Goal: Information Seeking & Learning: Learn about a topic

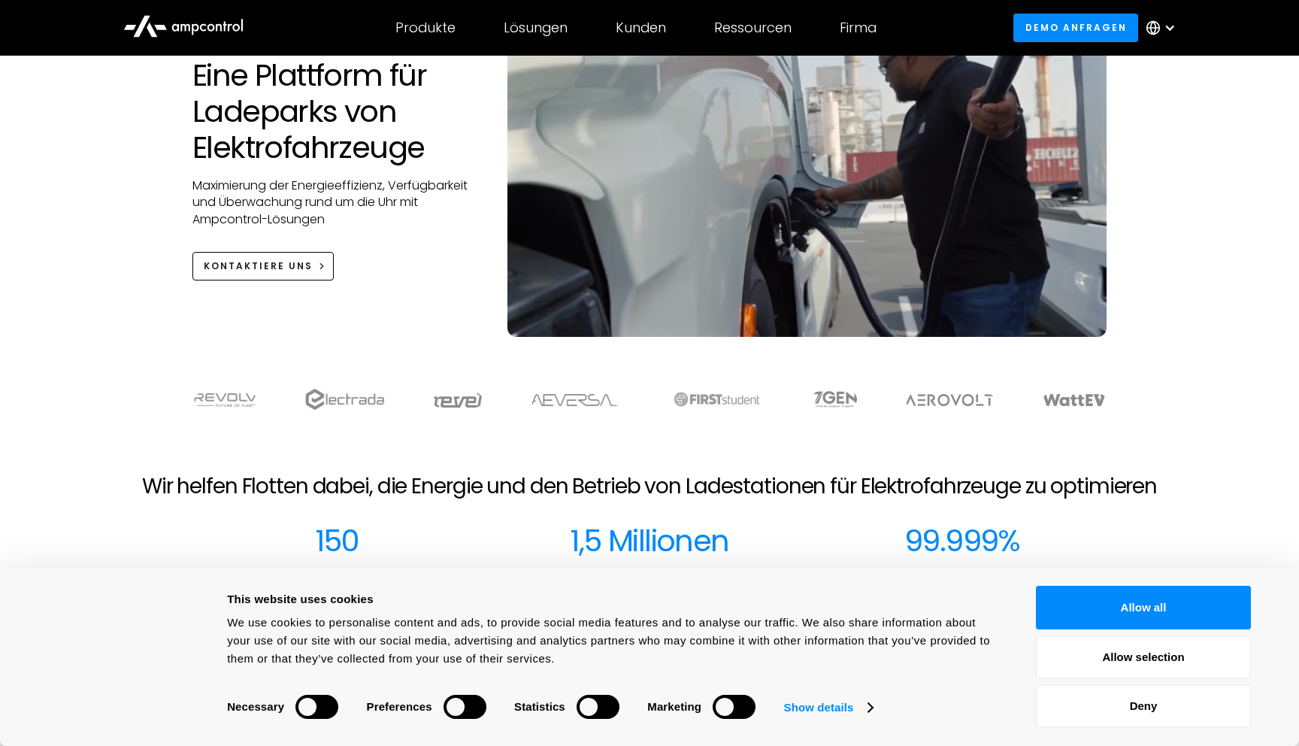
scroll to position [186, 0]
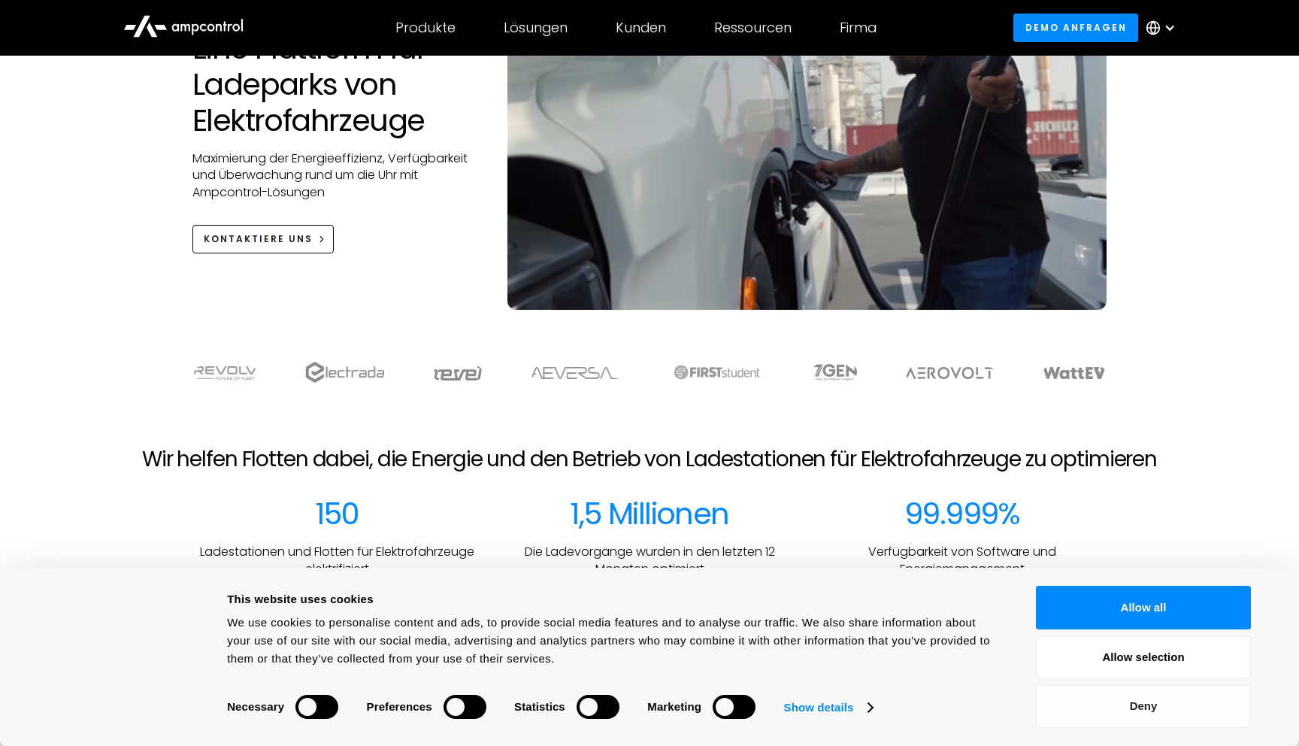
click at [1151, 710] on button "Deny" at bounding box center [1143, 706] width 215 height 44
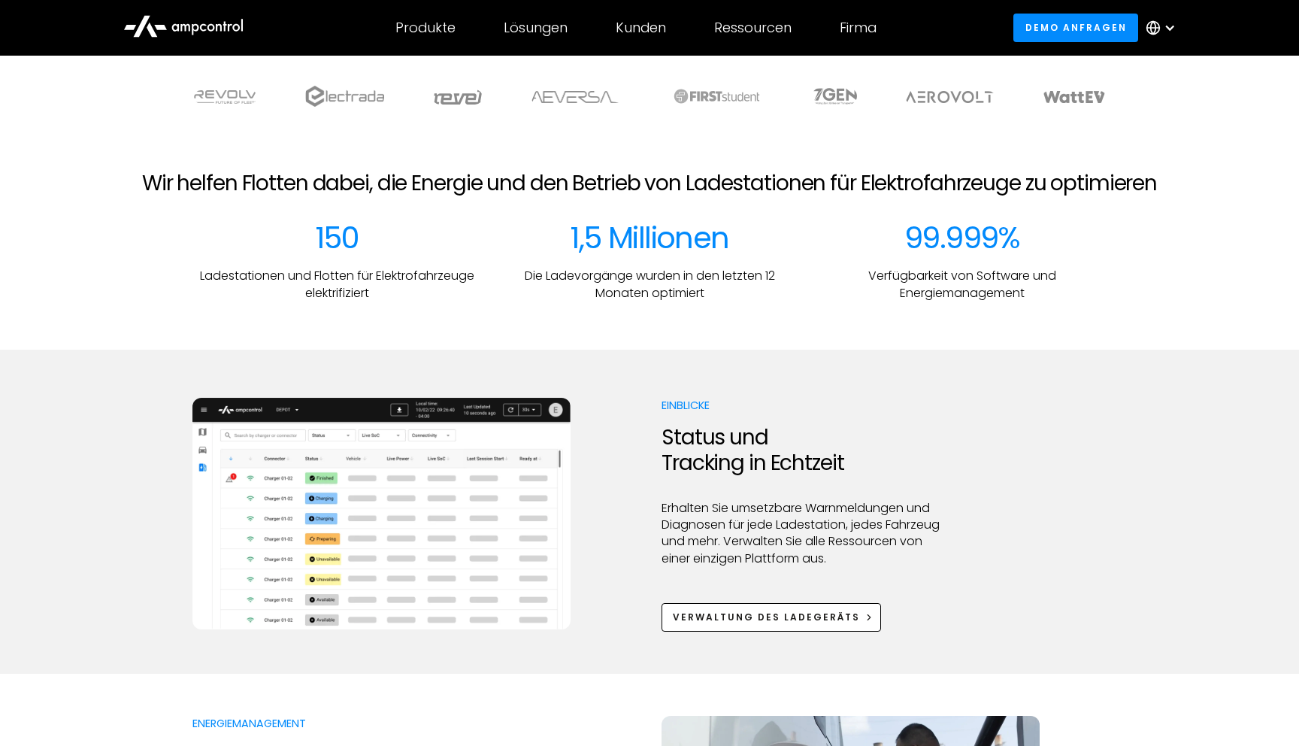
scroll to position [463, 0]
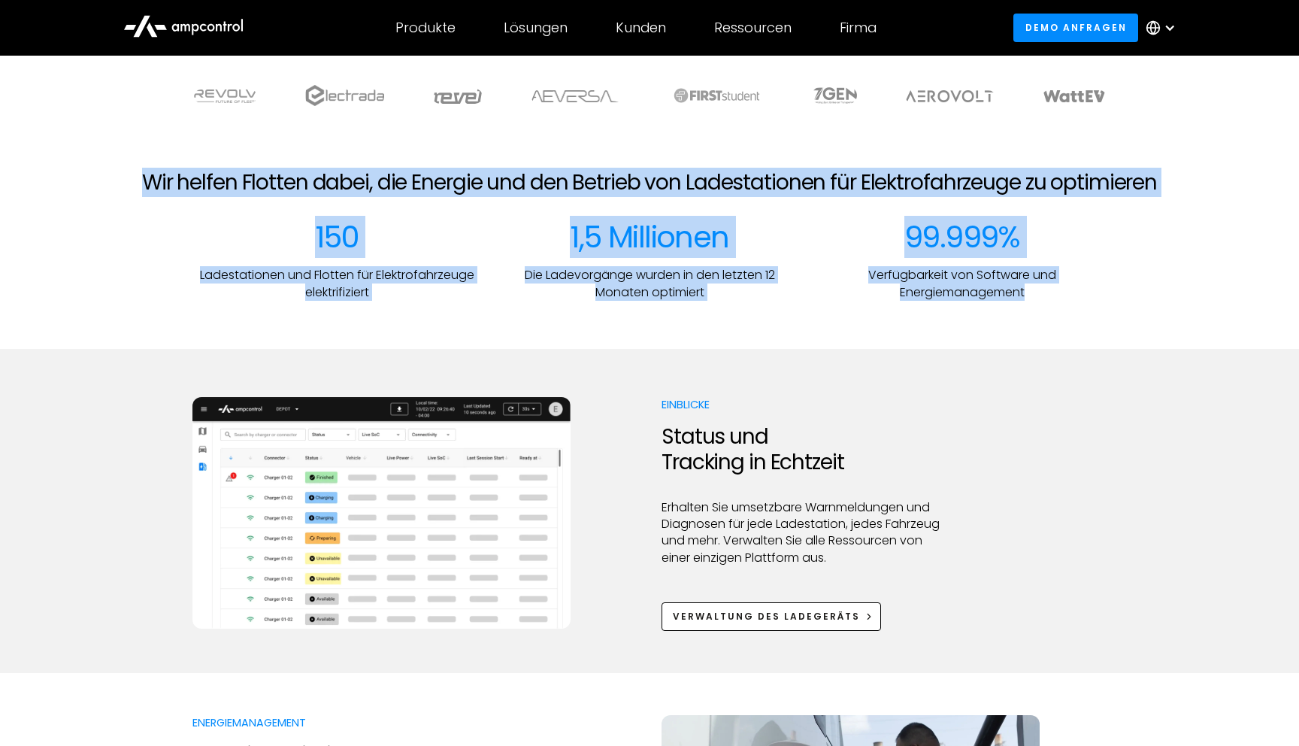
drag, startPoint x: 97, startPoint y: 178, endPoint x: 1208, endPoint y: 332, distance: 1121.9
click at [1208, 332] on section "Wir helfen Flotten dabei, die Energie und den Betrieb von Ladestationen für Ele…" at bounding box center [649, 235] width 1299 height 227
click at [1208, 332] on div at bounding box center [649, 325] width 1299 height 48
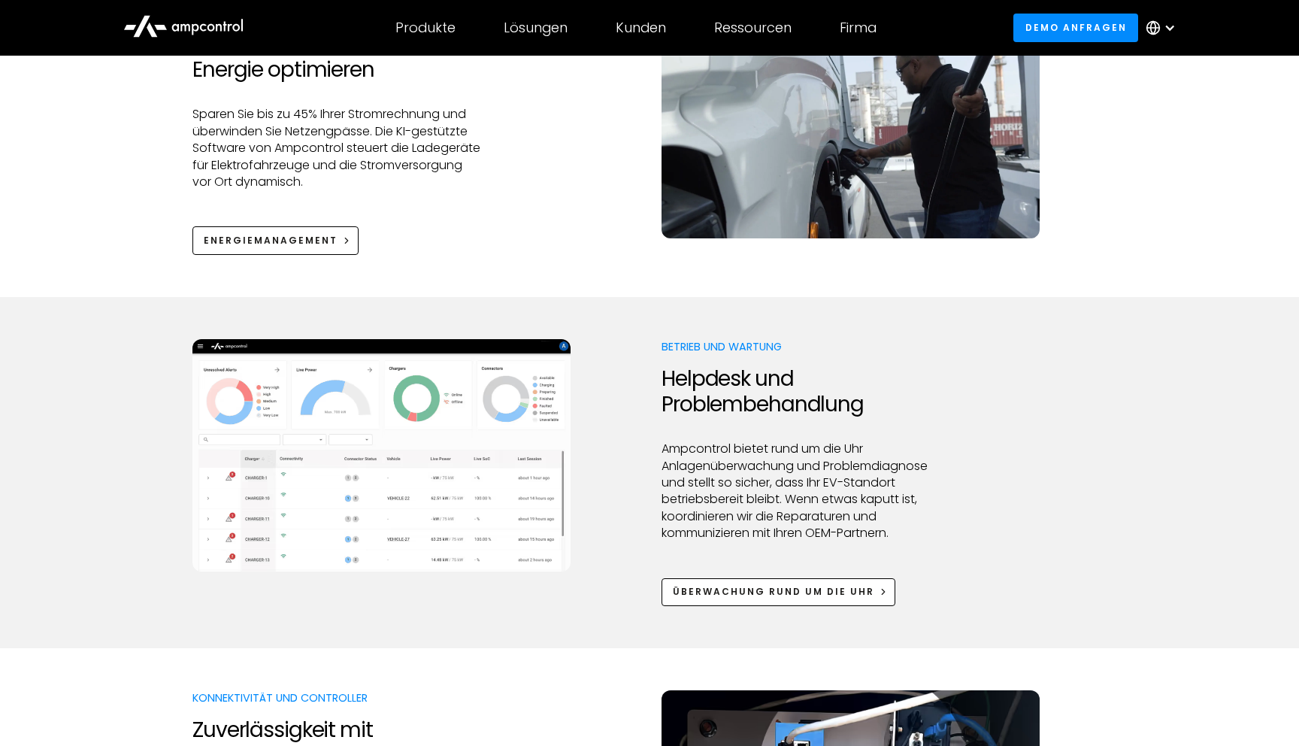
scroll to position [1157, 0]
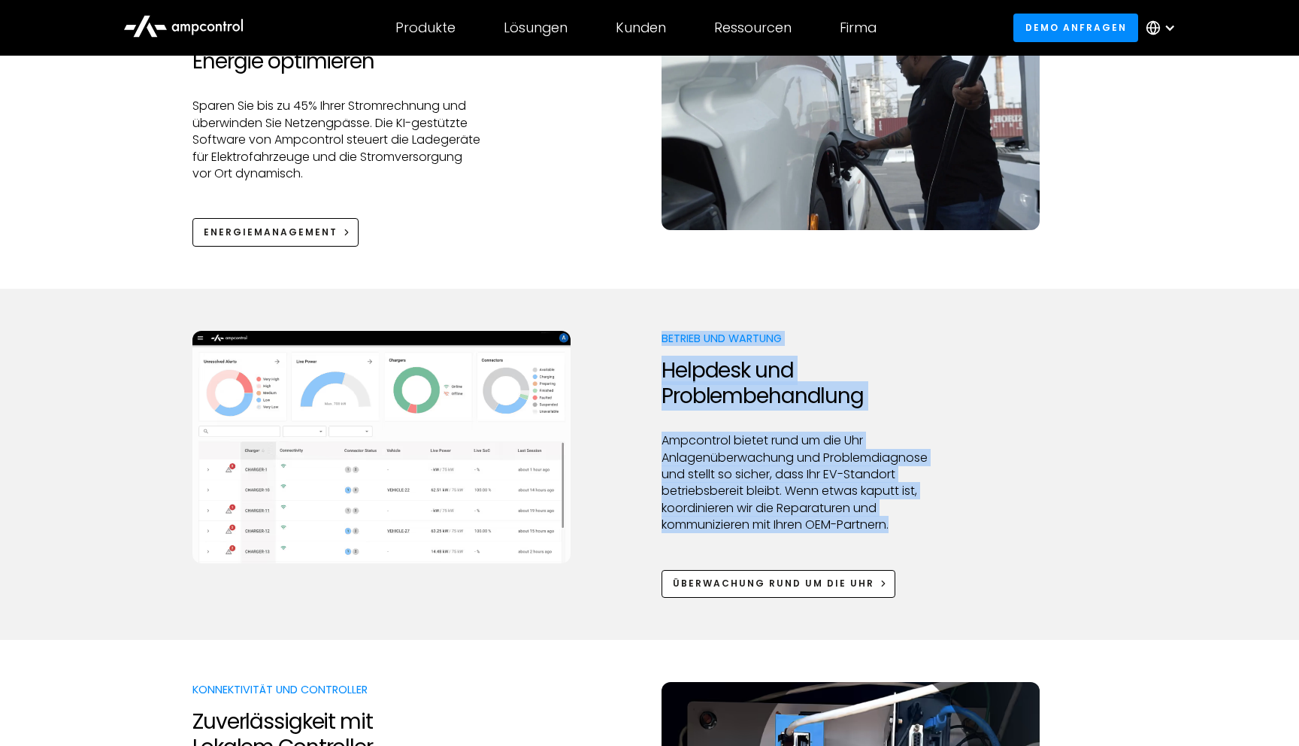
drag, startPoint x: 635, startPoint y: 306, endPoint x: 973, endPoint y: 549, distance: 415.9
click at [973, 549] on div "Betrieb und Wartung Helpdesk und Problembehandlung Ampcontrol bietet rund um di…" at bounding box center [650, 464] width 914 height 267
drag, startPoint x: 973, startPoint y: 549, endPoint x: 621, endPoint y: 347, distance: 405.5
click at [621, 347] on div "Betrieb und Wartung Helpdesk und Problembehandlung Ampcontrol bietet rund um di…" at bounding box center [650, 464] width 914 height 267
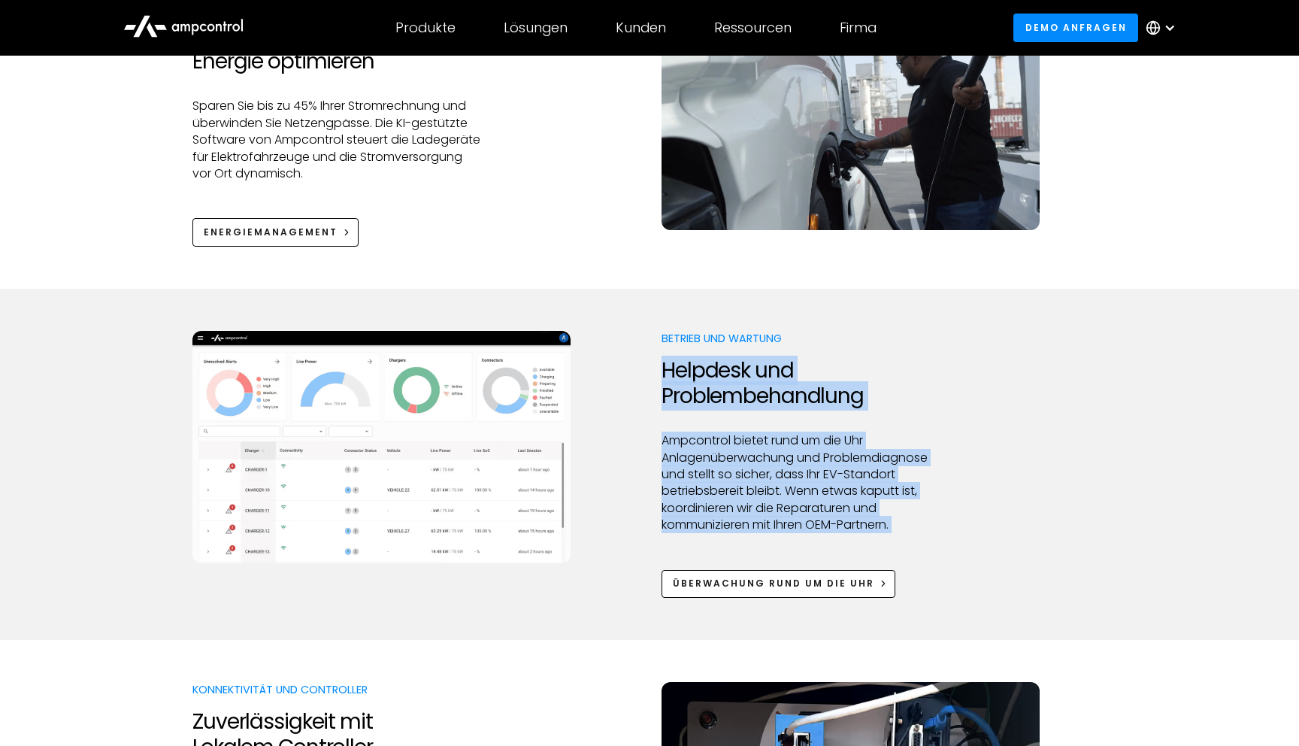
click at [772, 426] on div at bounding box center [807, 420] width 290 height 24
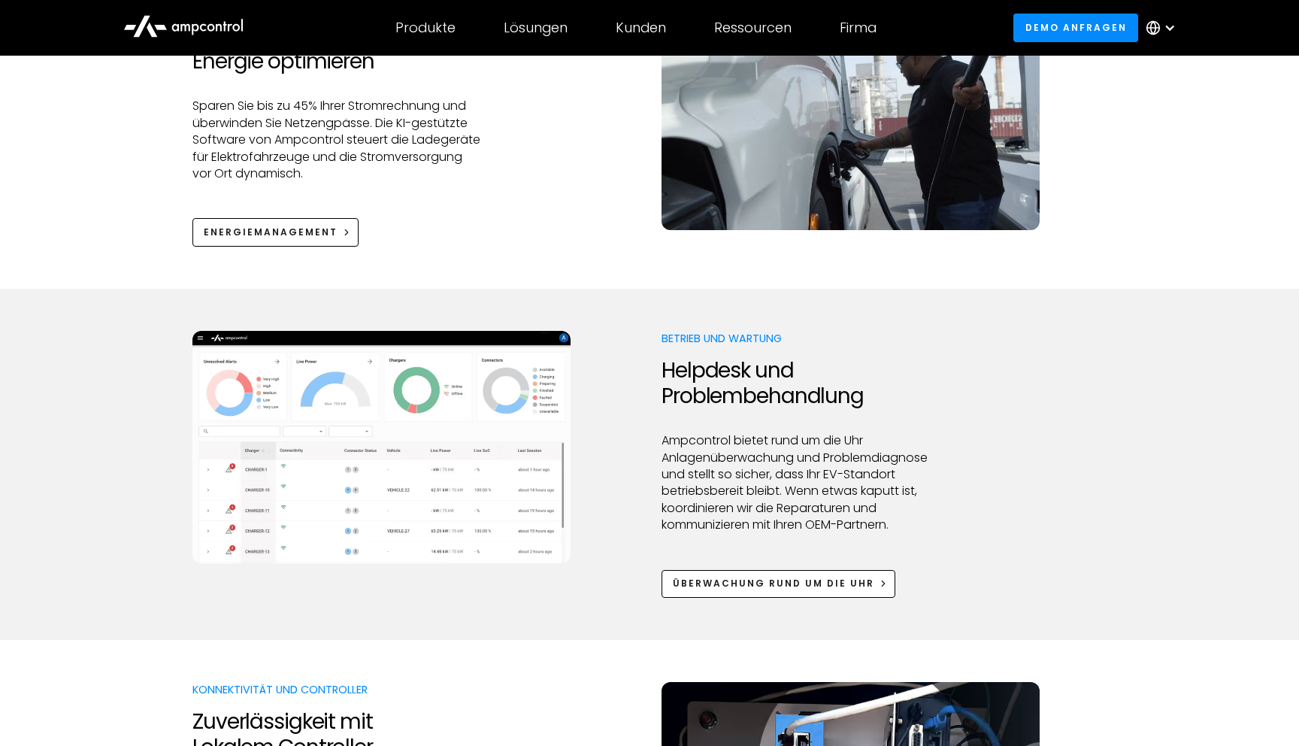
click at [496, 520] on img at bounding box center [382, 447] width 378 height 233
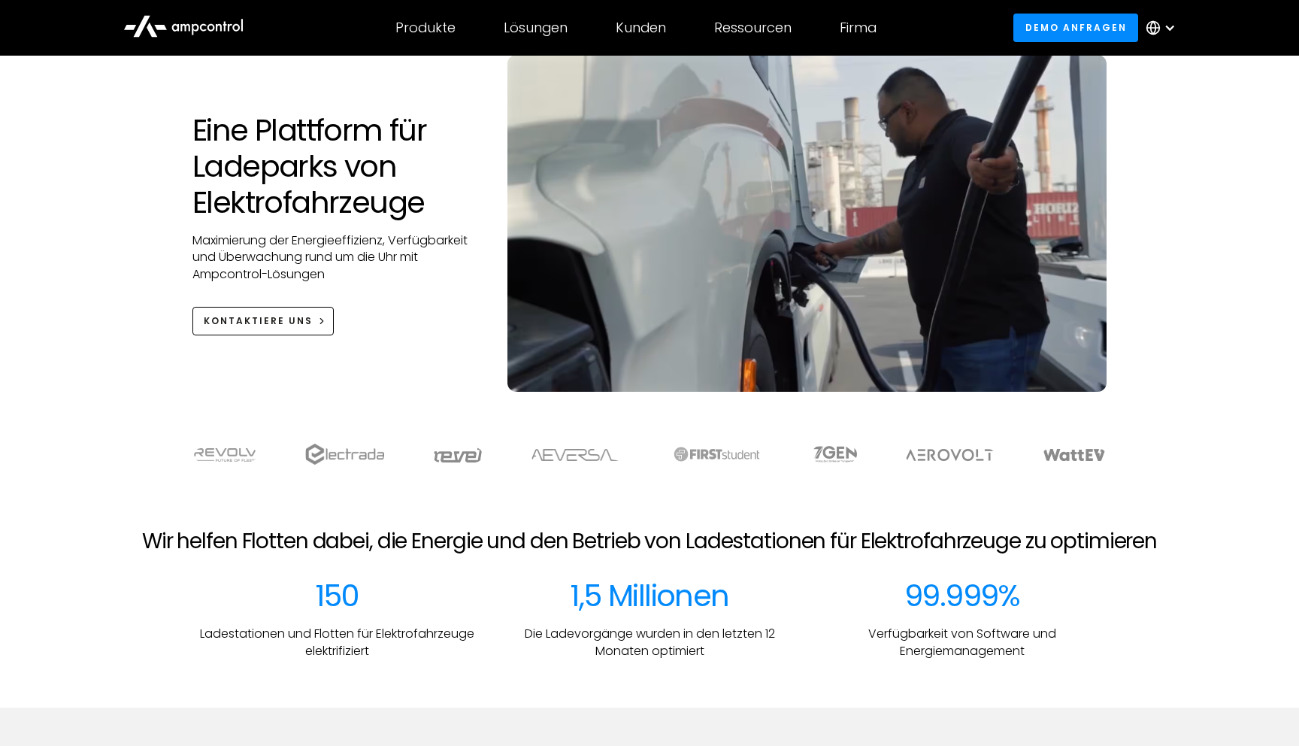
scroll to position [0, 0]
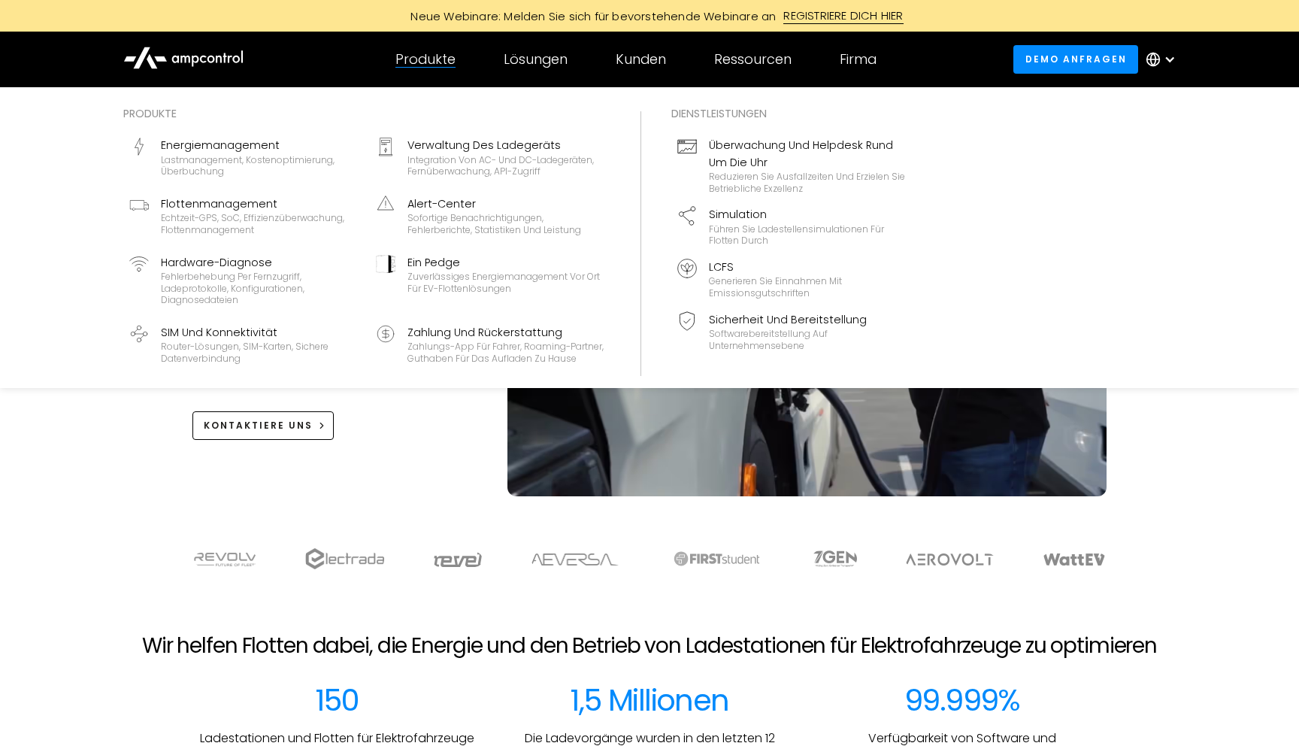
click at [419, 53] on div "Produkte" at bounding box center [426, 59] width 60 height 17
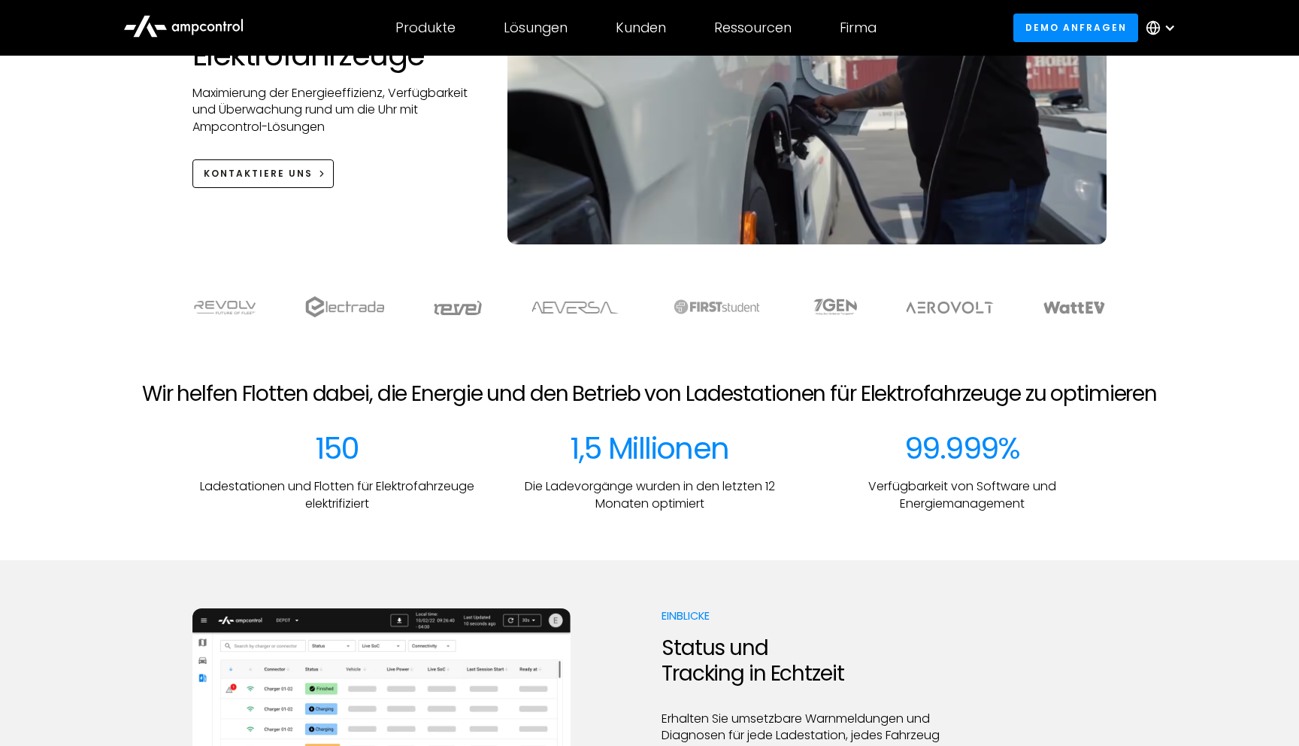
scroll to position [245, 0]
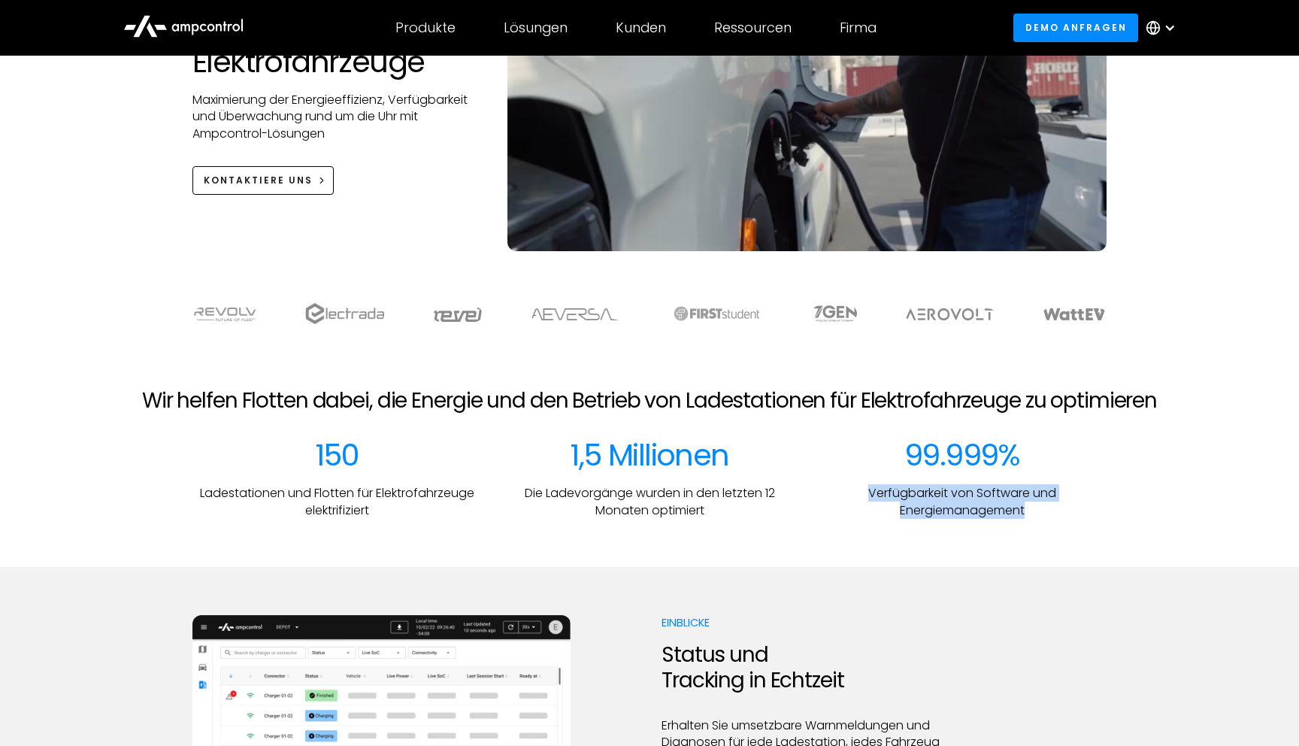
drag, startPoint x: 857, startPoint y: 478, endPoint x: 1074, endPoint y: 532, distance: 223.0
click at [1074, 532] on section "Wir helfen Flotten dabei, die Energie und den Betrieb von Ladestationen für Ele…" at bounding box center [649, 453] width 1299 height 227
click at [1074, 532] on div at bounding box center [649, 543] width 1299 height 48
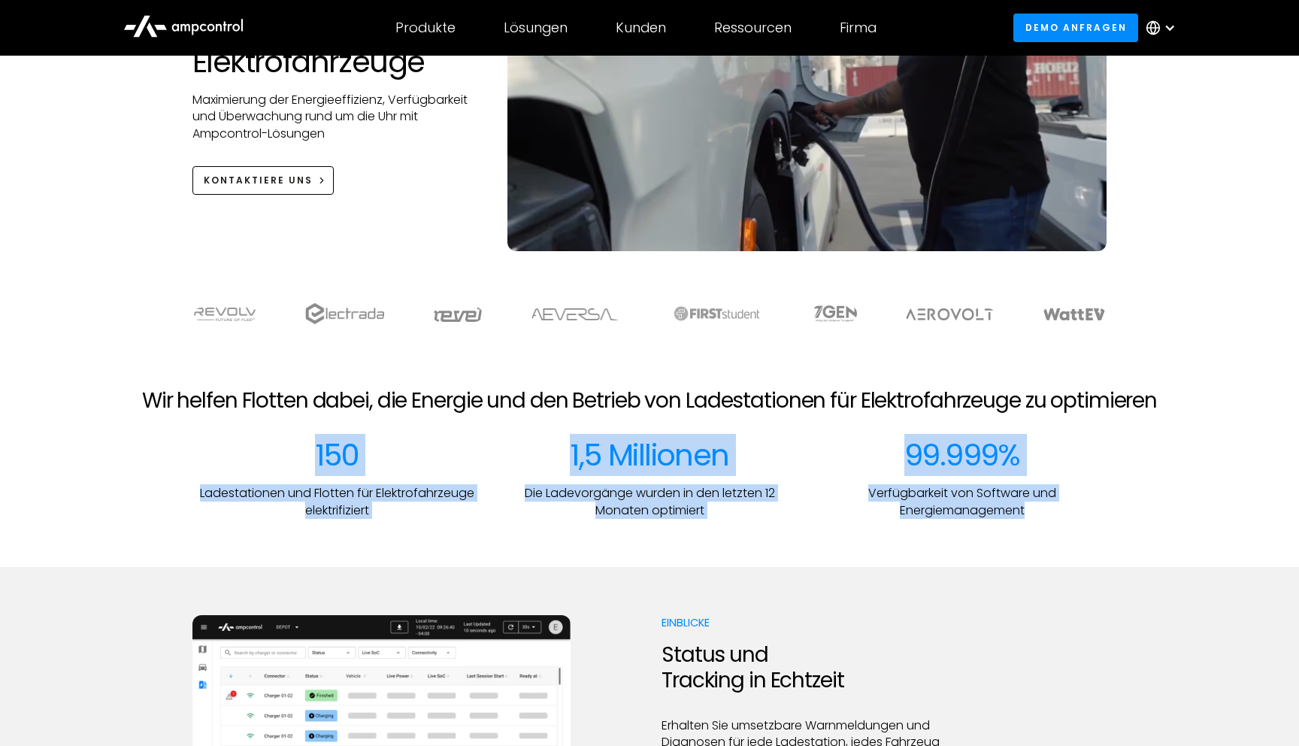
drag, startPoint x: 1077, startPoint y: 530, endPoint x: 851, endPoint y: 419, distance: 251.5
click at [851, 419] on section "Wir helfen Flotten dabei, die Energie und den Betrieb von Ladestationen für Ele…" at bounding box center [649, 453] width 1299 height 227
click at [851, 419] on div "Wir helfen Flotten dabei, die Energie und den Betrieb von Ladestationen für Ele…" at bounding box center [649, 413] width 1251 height 50
drag, startPoint x: 181, startPoint y: 466, endPoint x: 462, endPoint y: 541, distance: 291.1
click at [462, 543] on section "Wir helfen Flotten dabei, die Energie und den Betrieb von Ladestationen für Ele…" at bounding box center [649, 453] width 1299 height 227
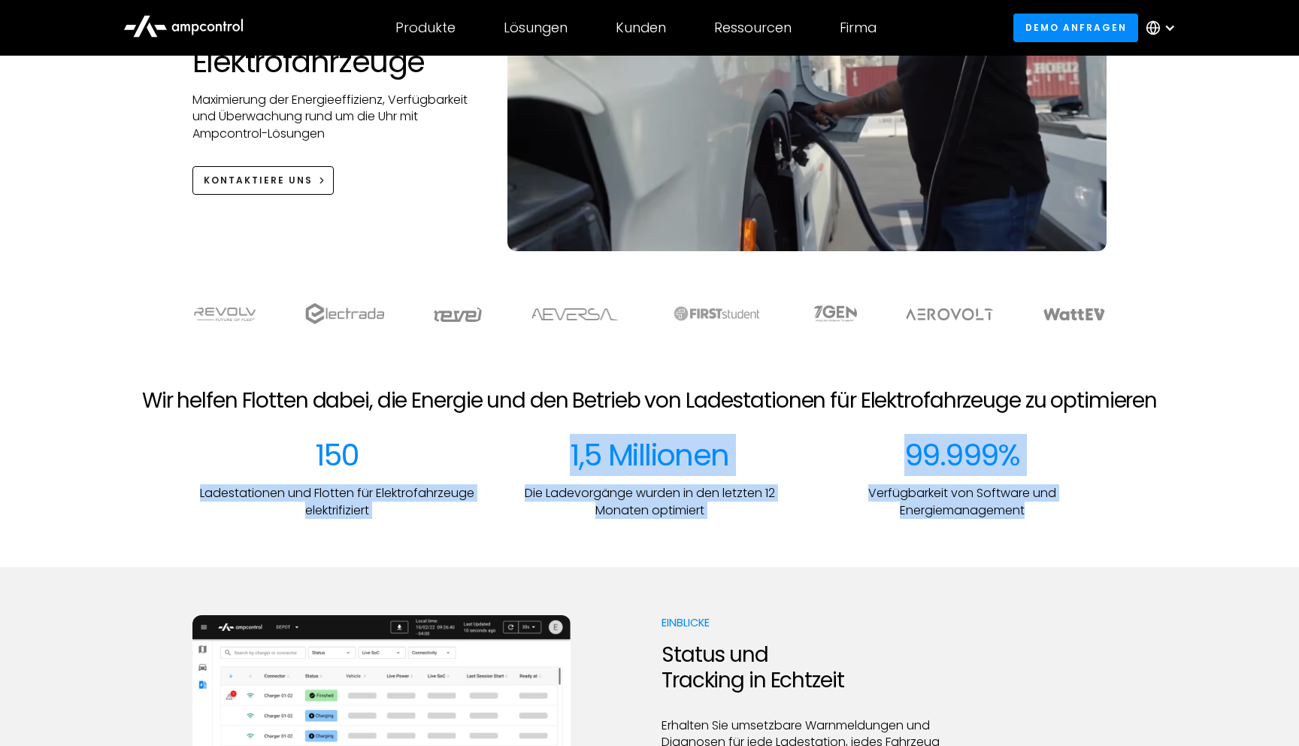
click at [462, 541] on div at bounding box center [649, 543] width 1299 height 48
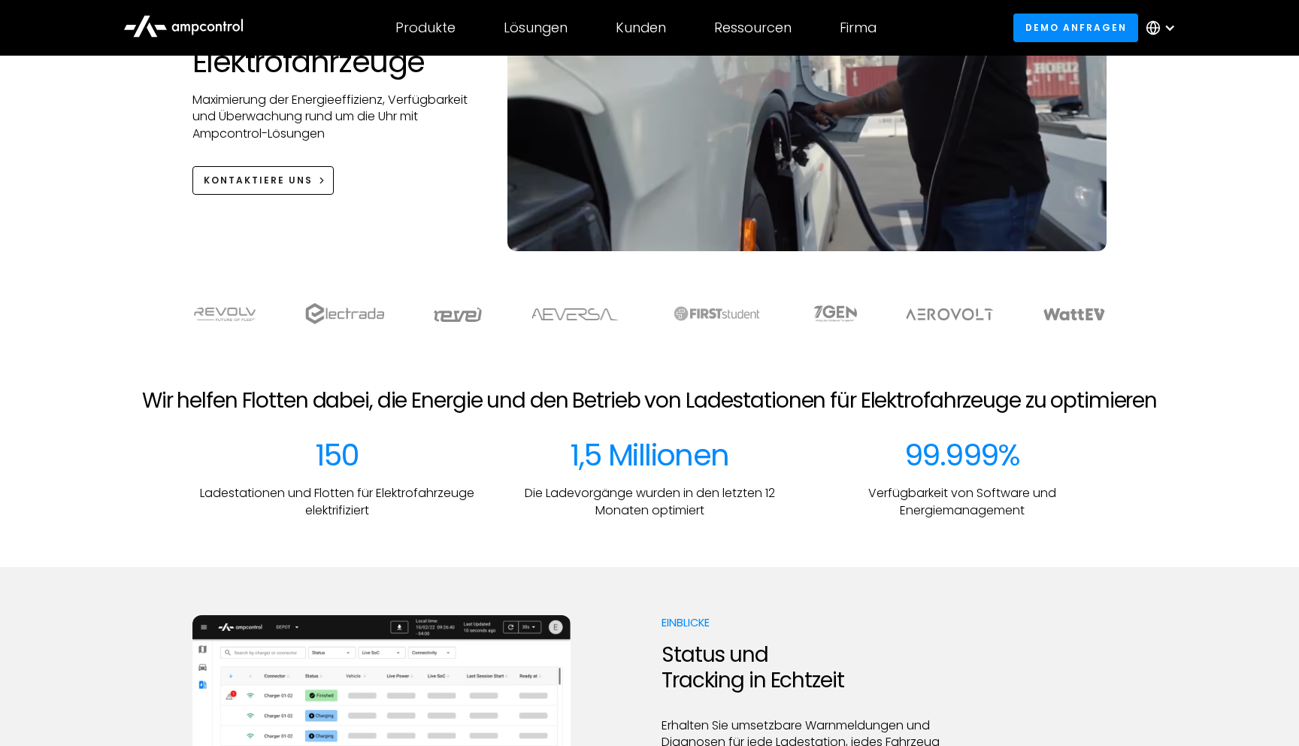
click at [241, 493] on p "Ladestationen und Flotten für Elektrofahrzeuge elektrifiziert" at bounding box center [337, 502] width 289 height 34
click at [331, 510] on p "Ladestationen und Flotten für Elektrofahrzeuge elektrifiziert" at bounding box center [337, 502] width 289 height 34
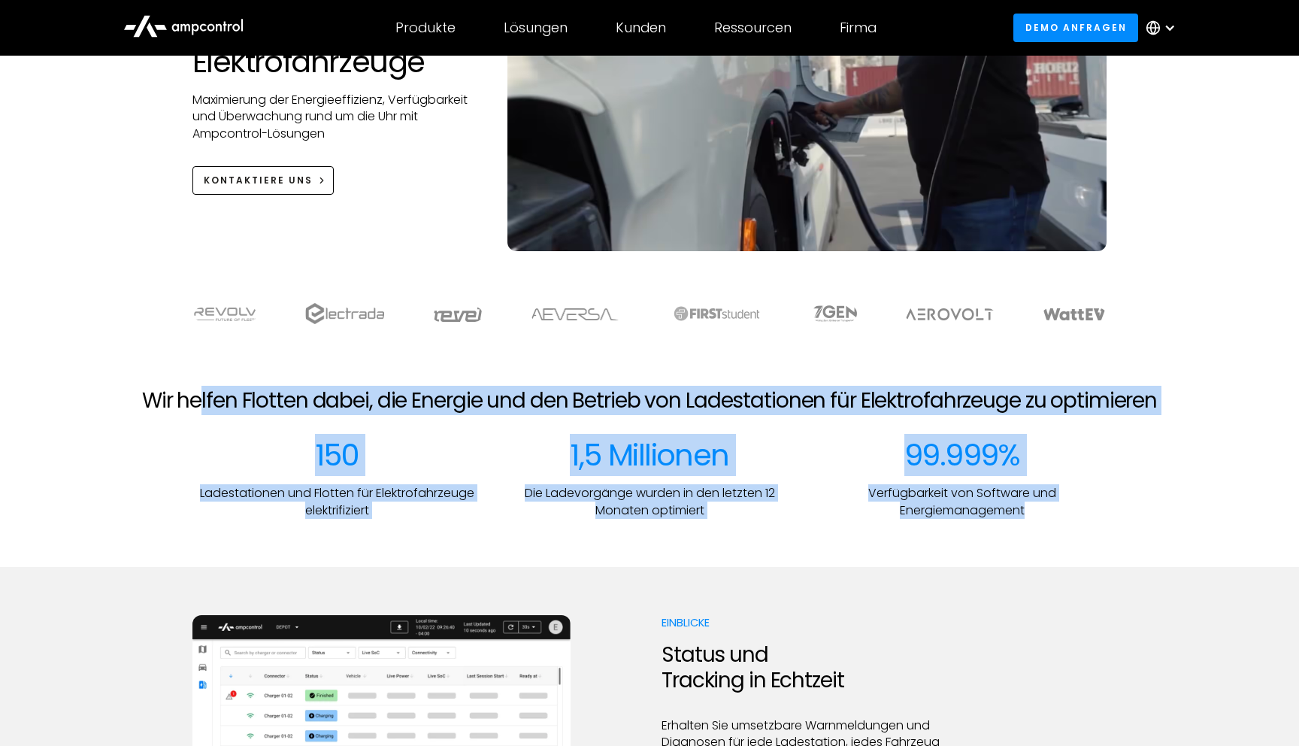
drag, startPoint x: 199, startPoint y: 411, endPoint x: 895, endPoint y: 541, distance: 707.8
click at [895, 541] on section "Wir helfen Flotten dabei, die Energie und den Betrieb von Ladestationen für Ele…" at bounding box center [649, 453] width 1299 height 227
click at [895, 541] on div at bounding box center [649, 543] width 1299 height 48
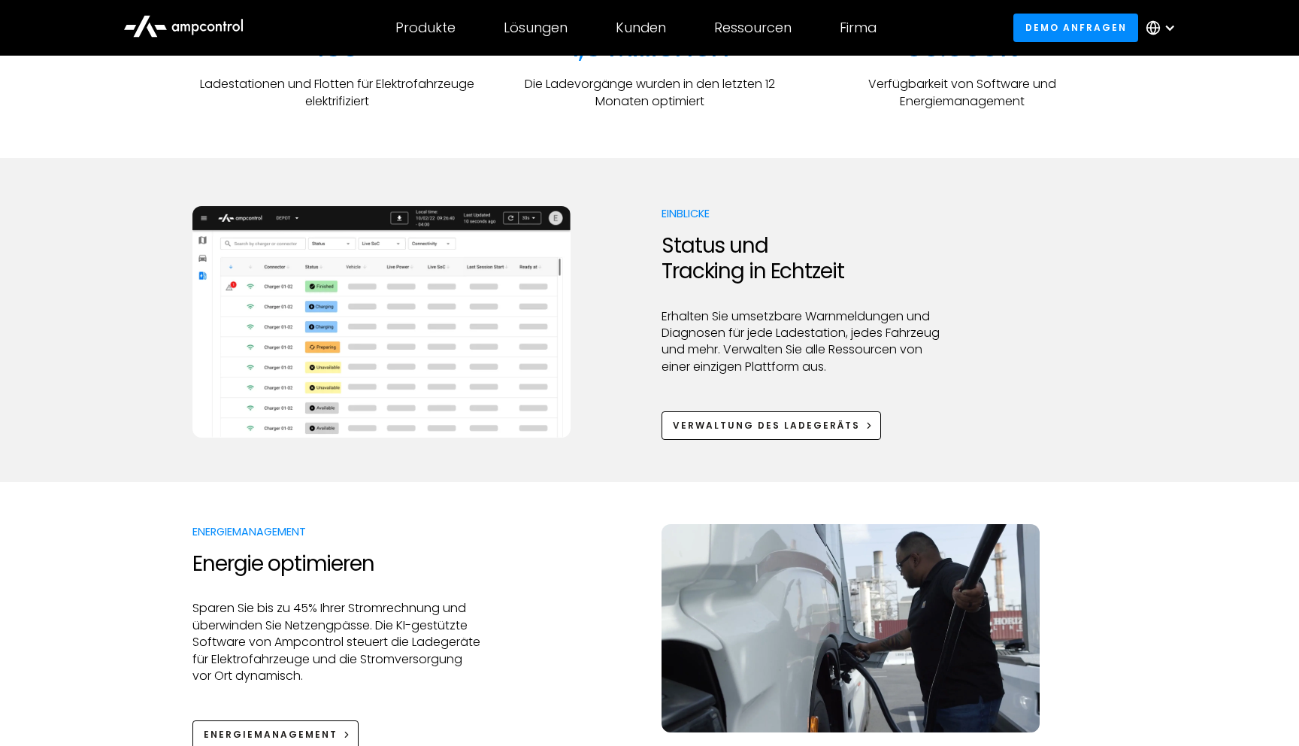
scroll to position [664, 0]
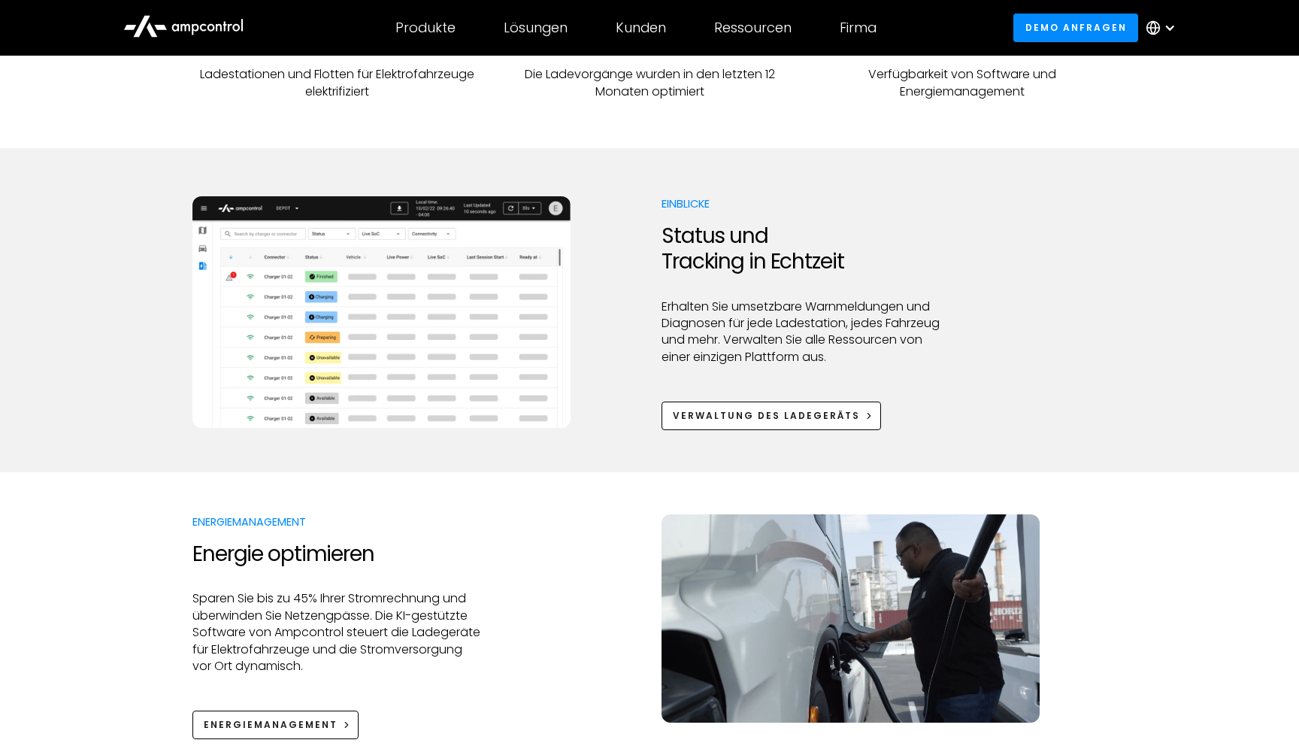
click at [405, 329] on img at bounding box center [382, 312] width 378 height 232
click at [772, 418] on div "Verwaltung des Ladegeräts" at bounding box center [766, 416] width 187 height 14
